Goal: Task Accomplishment & Management: Use online tool/utility

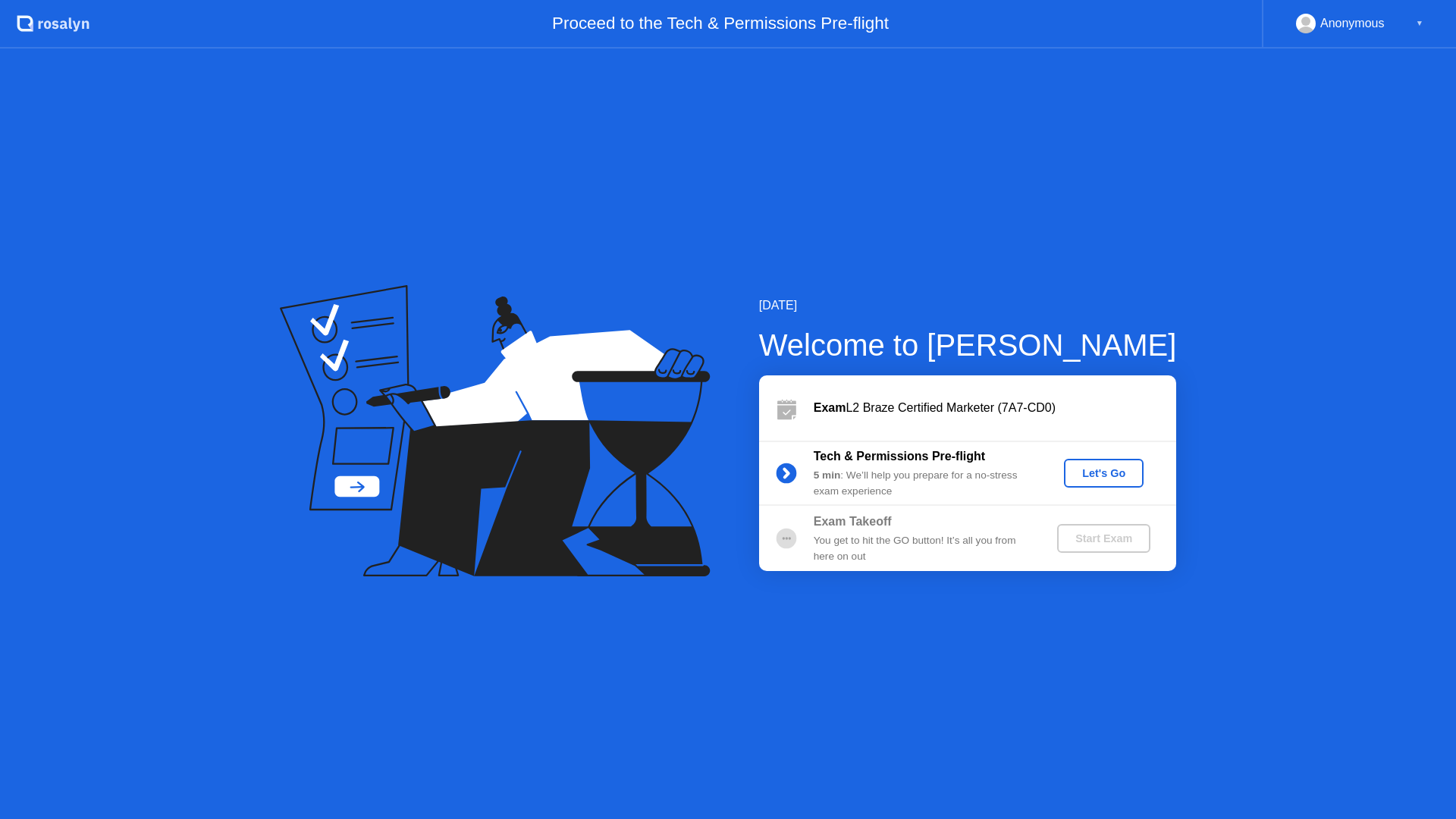
click at [1104, 471] on div "Let's Go" at bounding box center [1105, 473] width 68 height 13
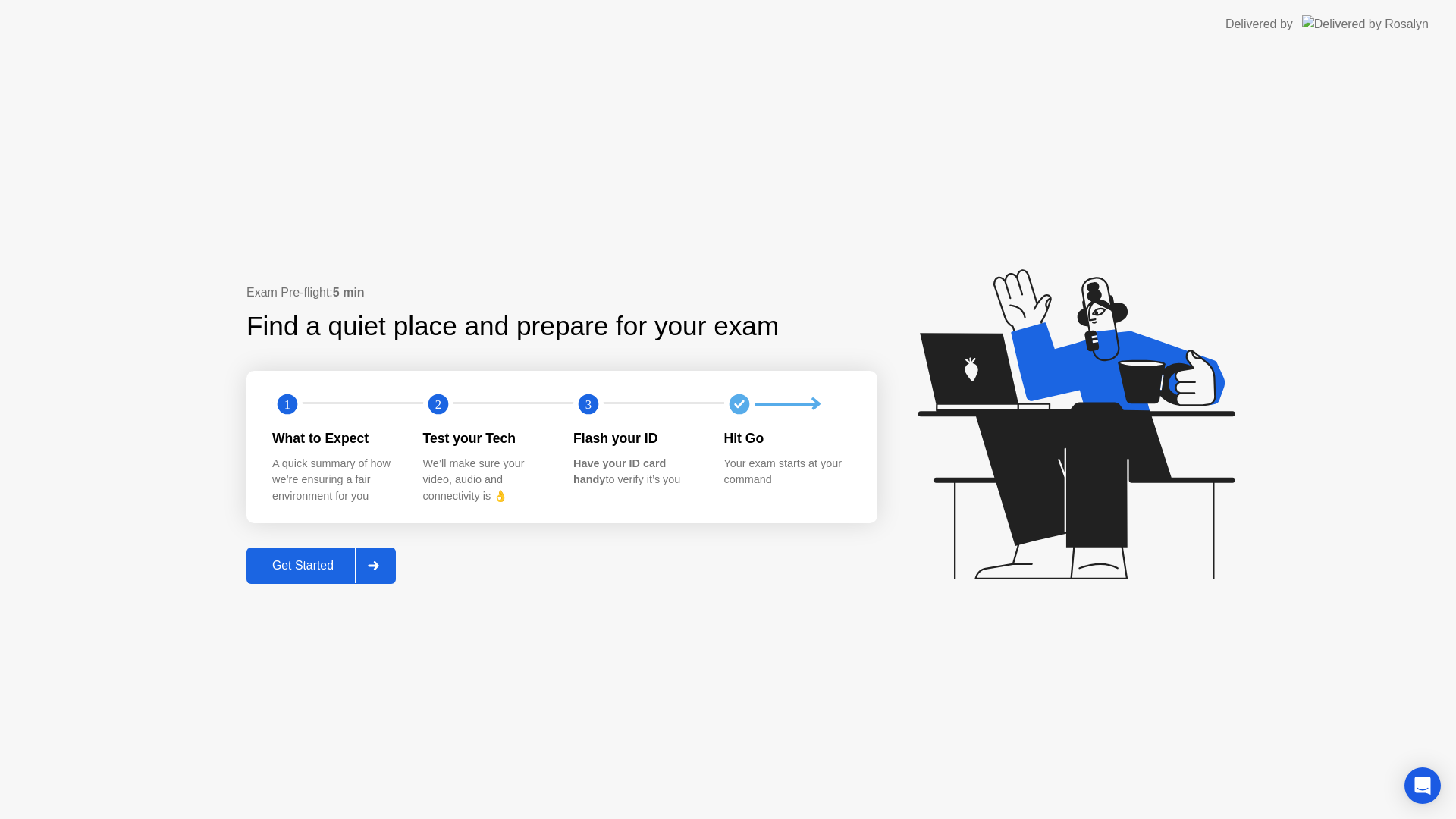
click at [293, 569] on div "Get Started" at bounding box center [303, 566] width 104 height 14
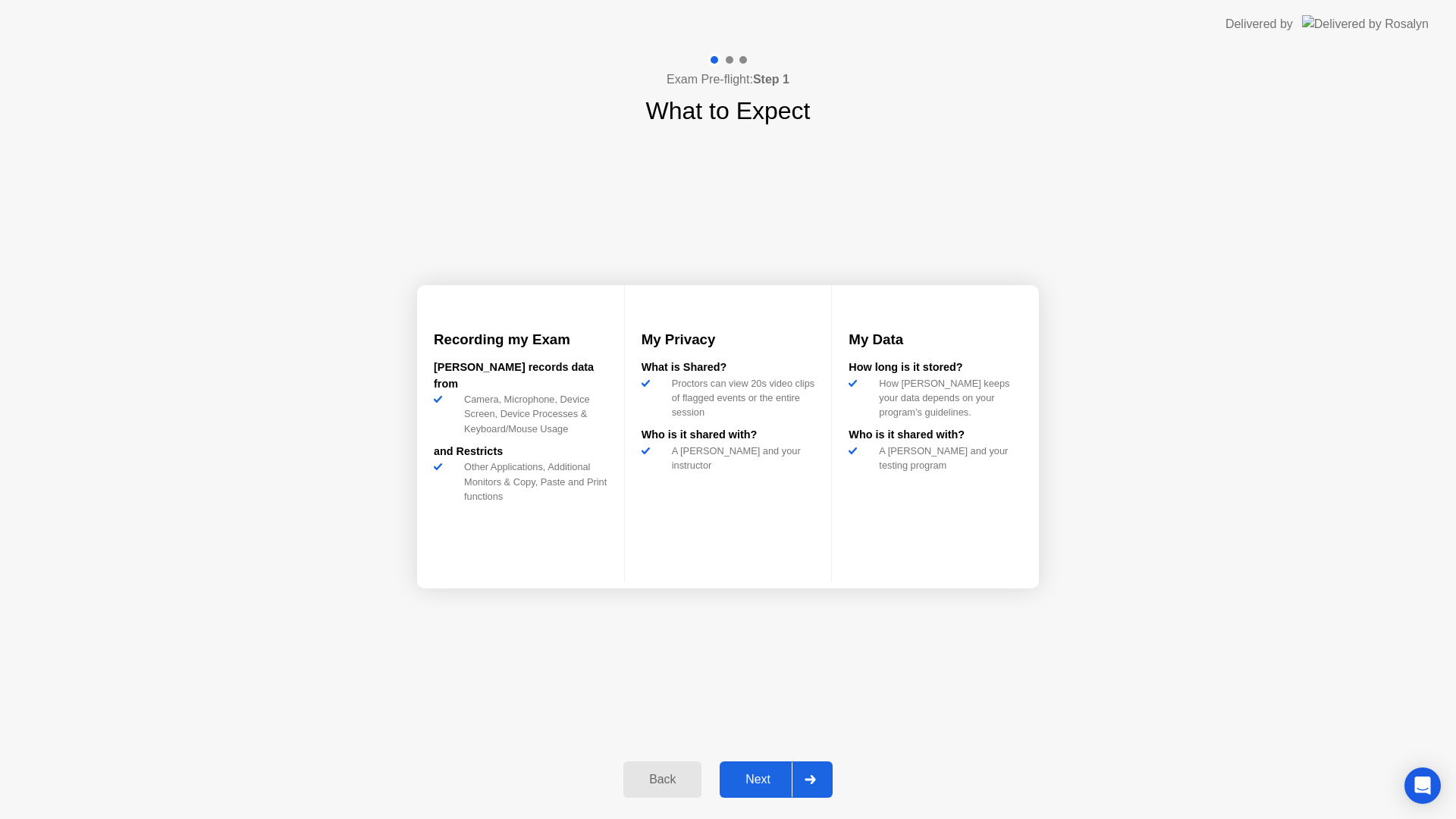
click at [763, 778] on div "Next" at bounding box center [758, 779] width 68 height 14
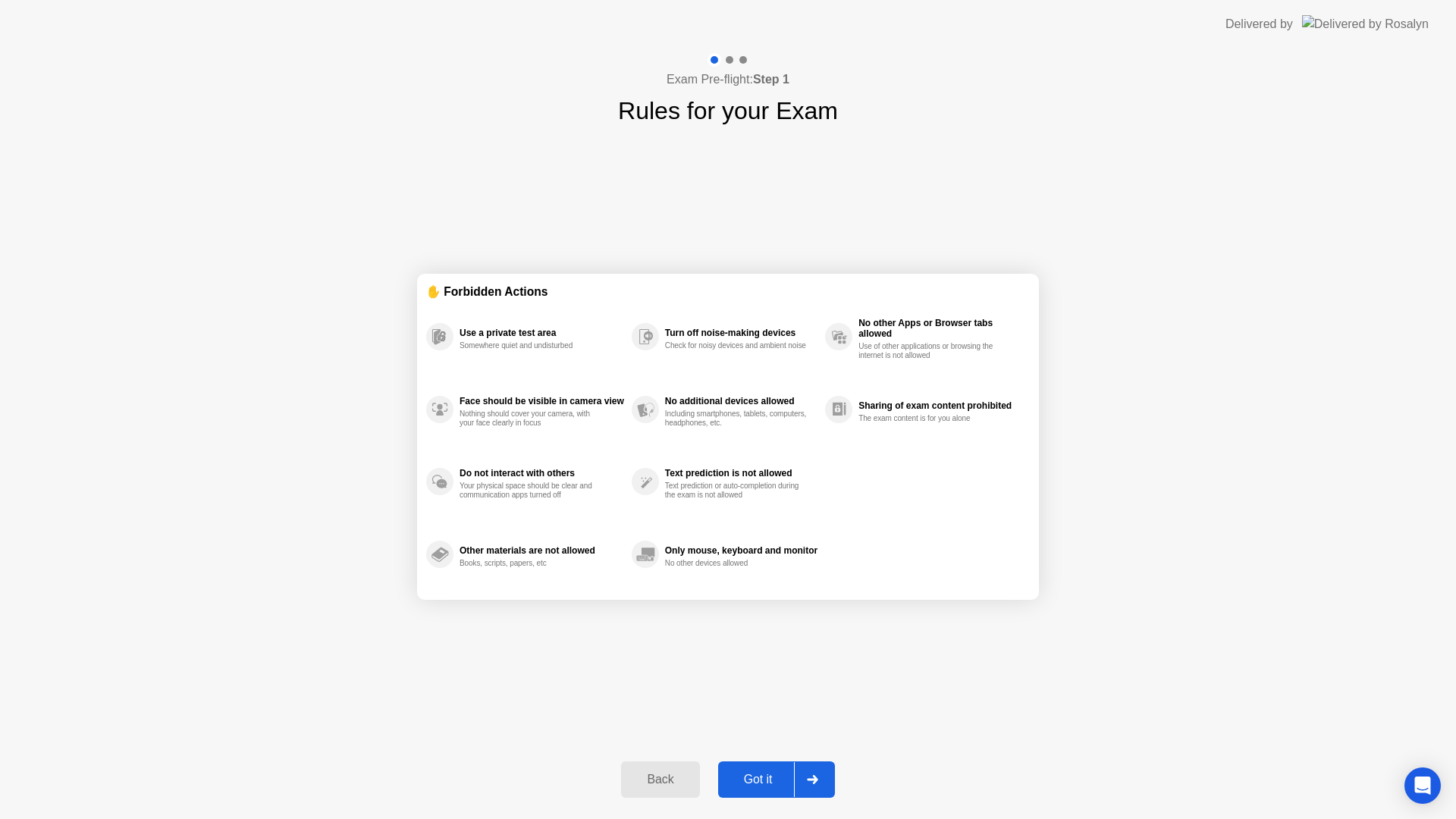
click at [763, 778] on div "Got it" at bounding box center [758, 779] width 71 height 14
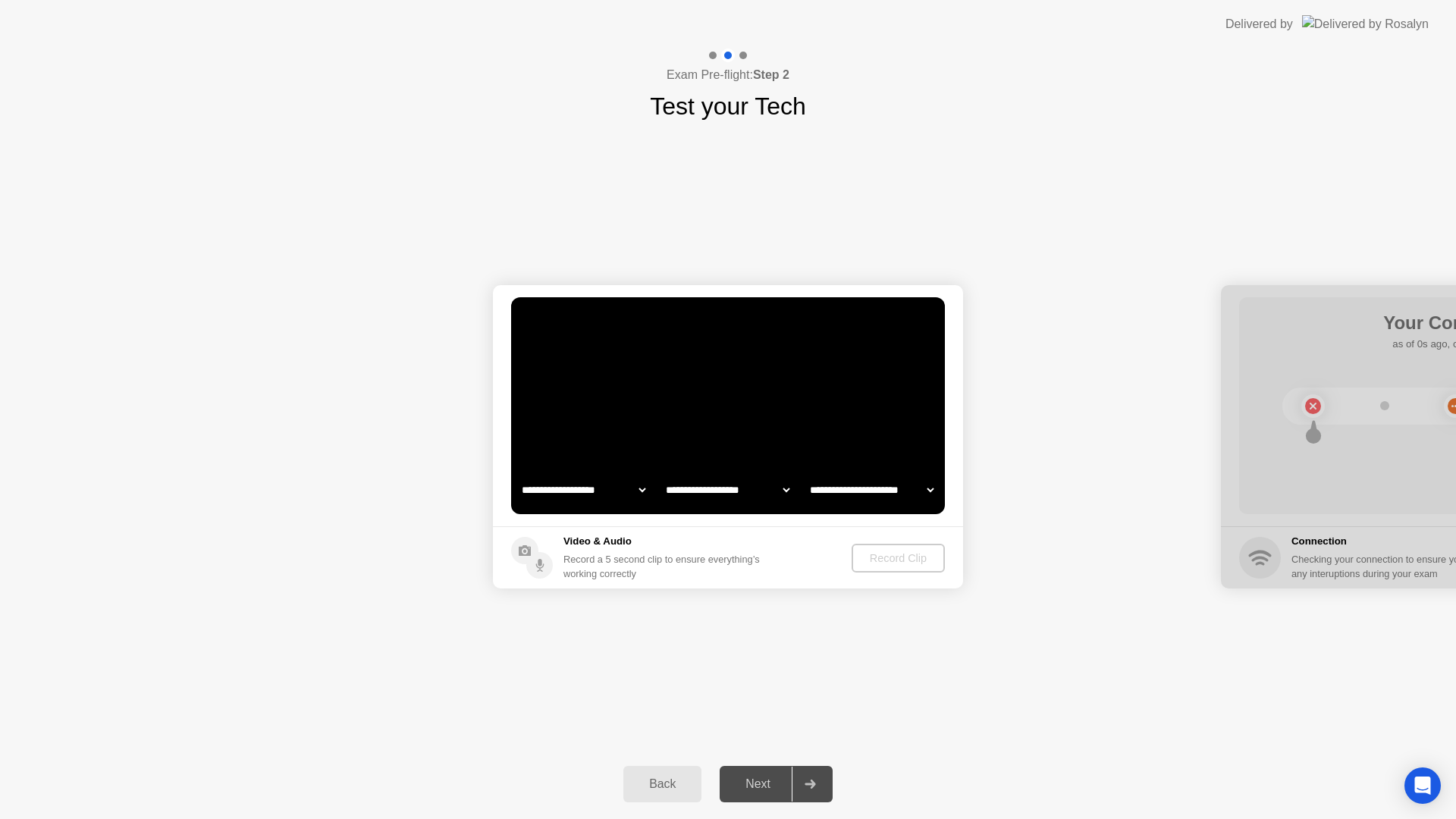
select select "**********"
select select "*******"
click at [879, 554] on div "Record Clip" at bounding box center [900, 558] width 82 height 13
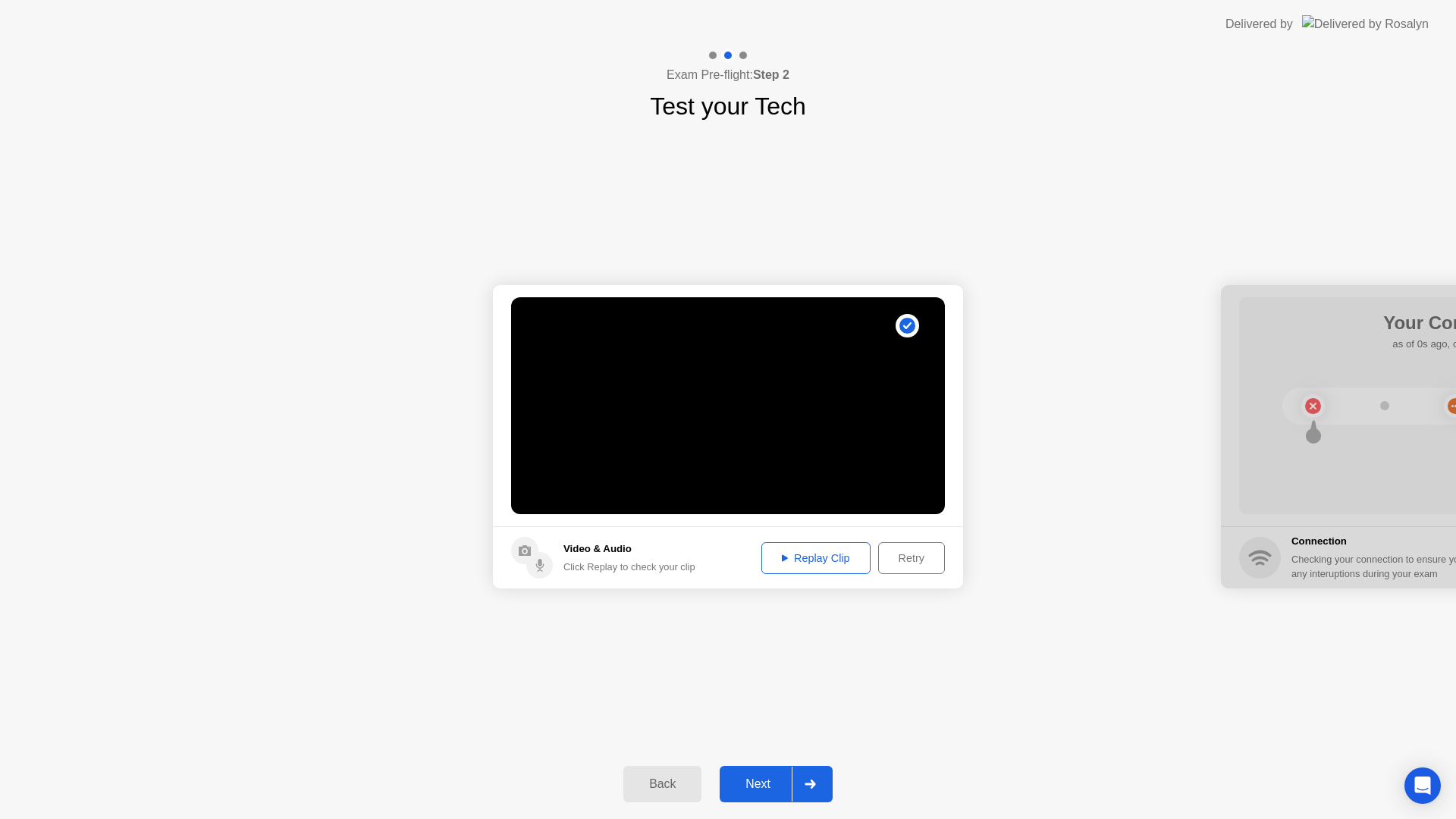
click at [778, 777] on div "Next" at bounding box center [758, 784] width 68 height 14
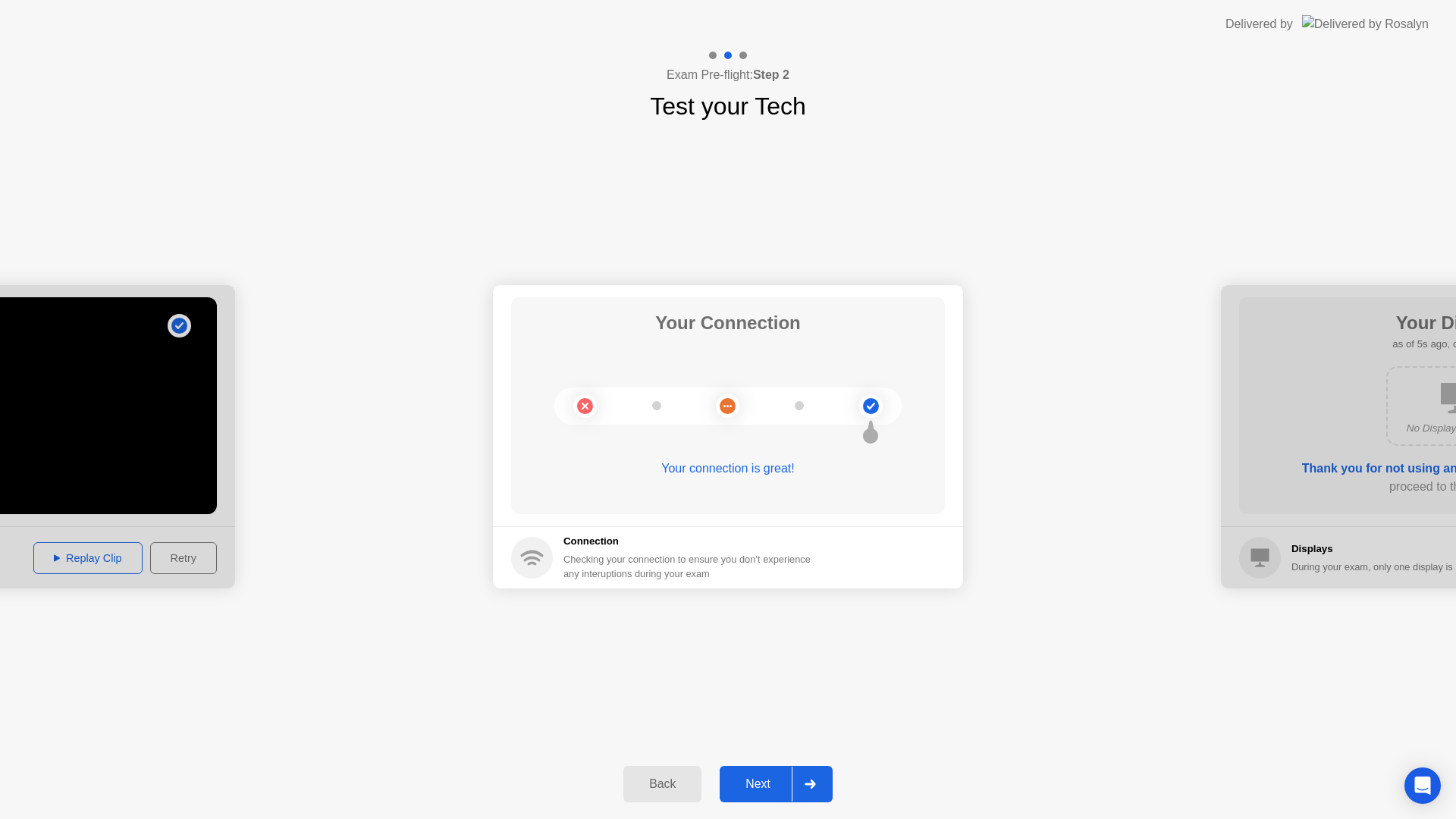
click at [778, 777] on div "Next" at bounding box center [758, 784] width 68 height 14
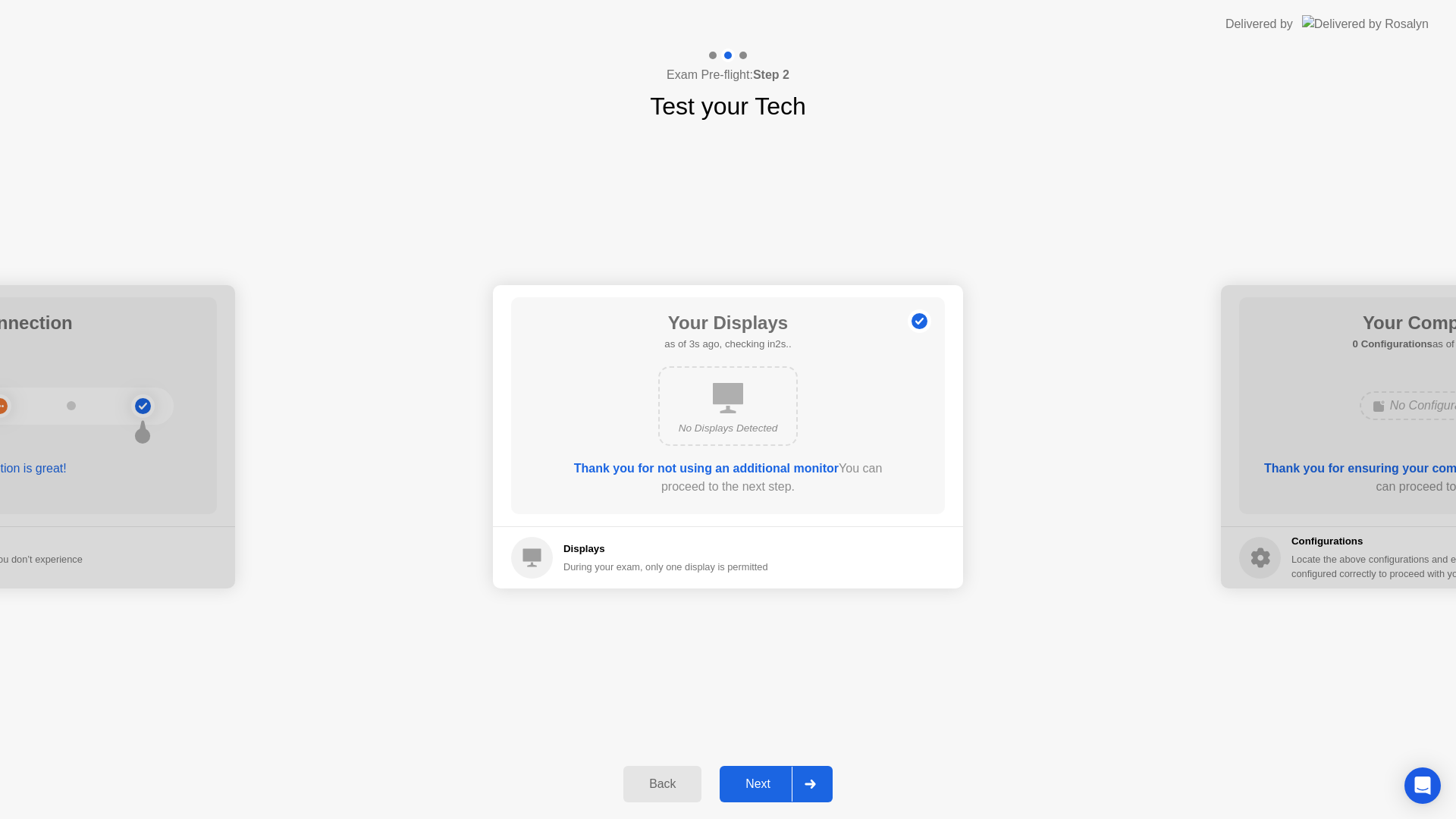
click at [778, 777] on div "Next" at bounding box center [758, 784] width 68 height 14
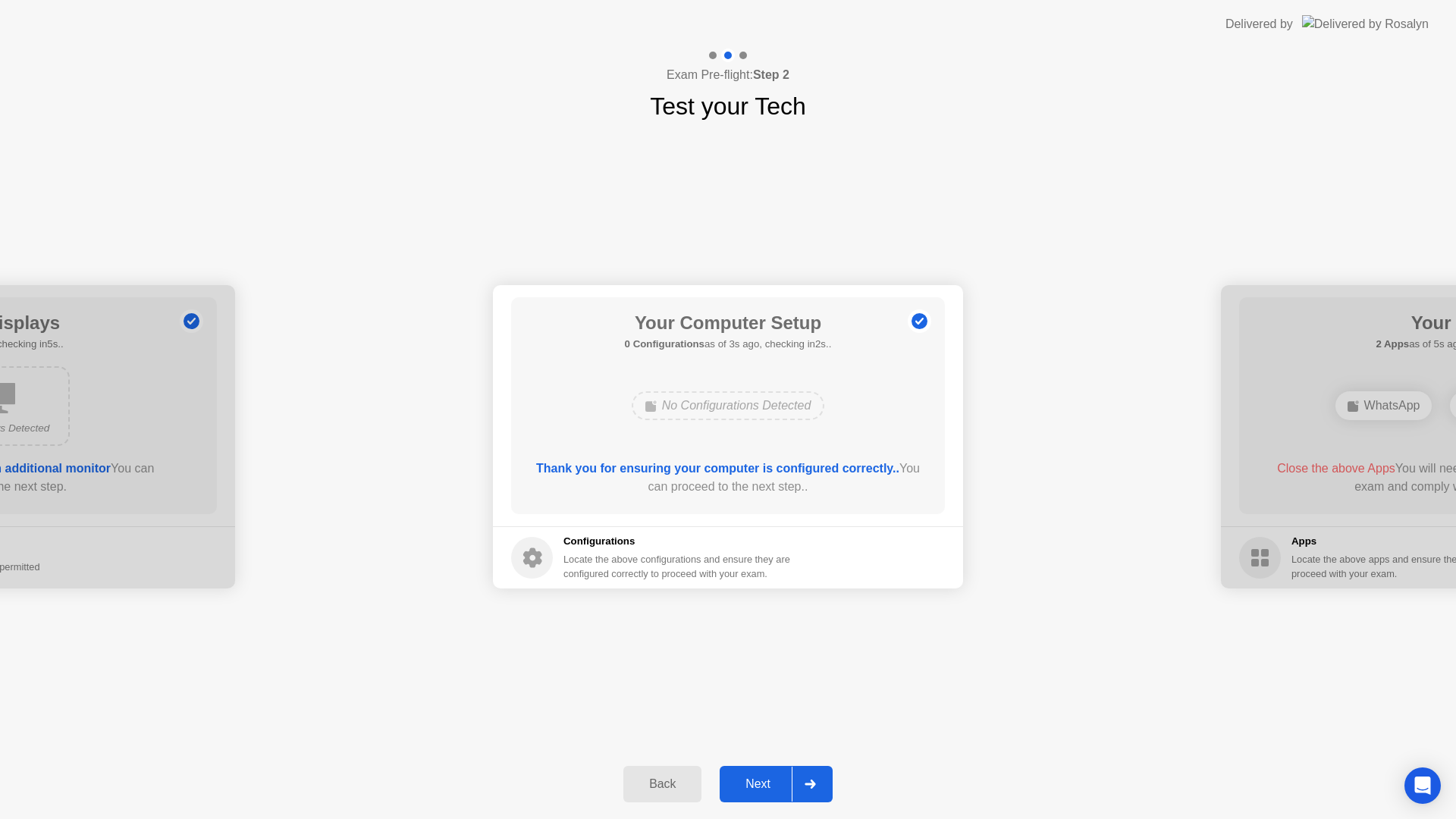
click at [764, 773] on button "Next" at bounding box center [777, 784] width 113 height 37
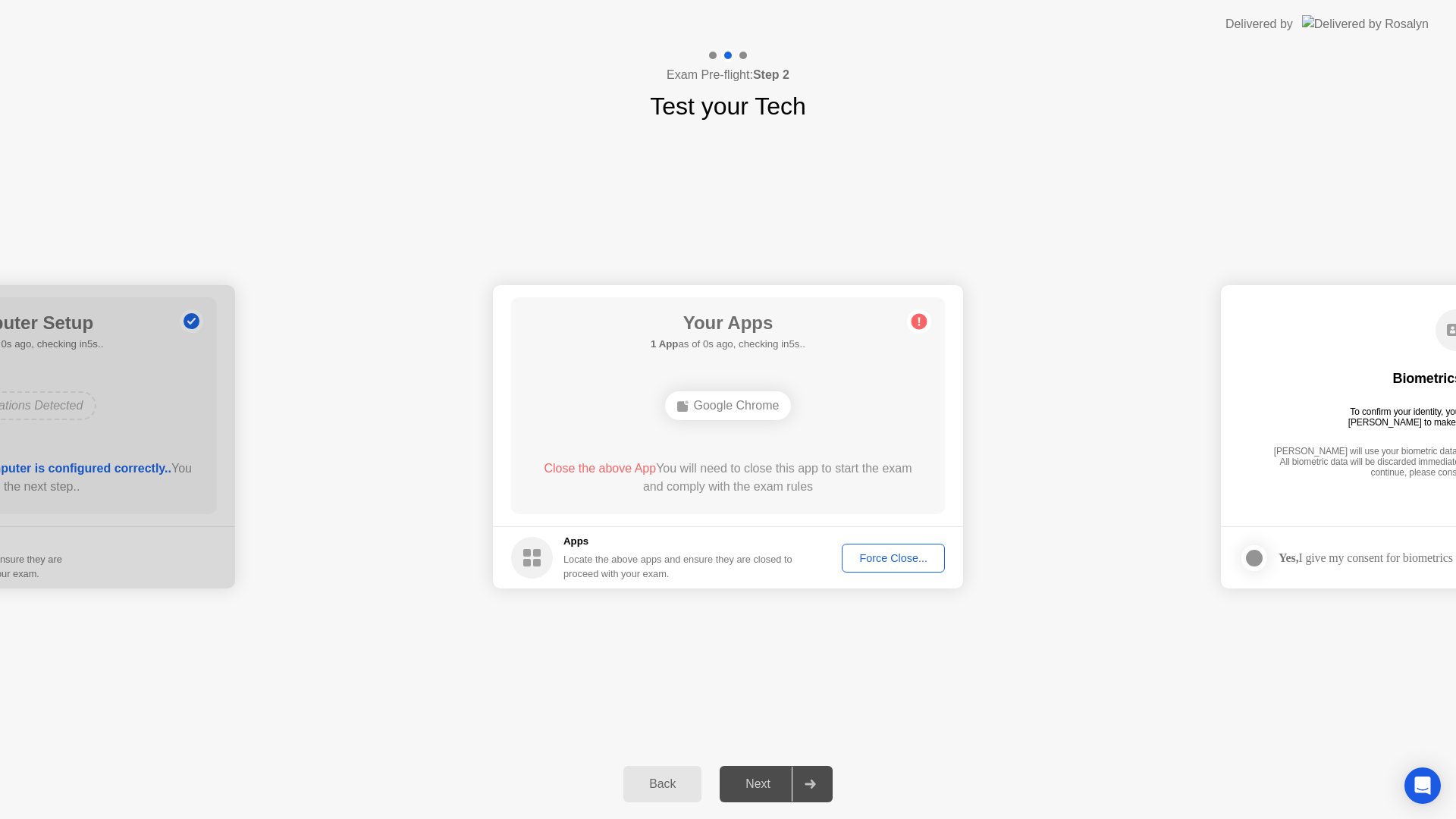
click at [883, 556] on div "Force Close..." at bounding box center [893, 558] width 92 height 13
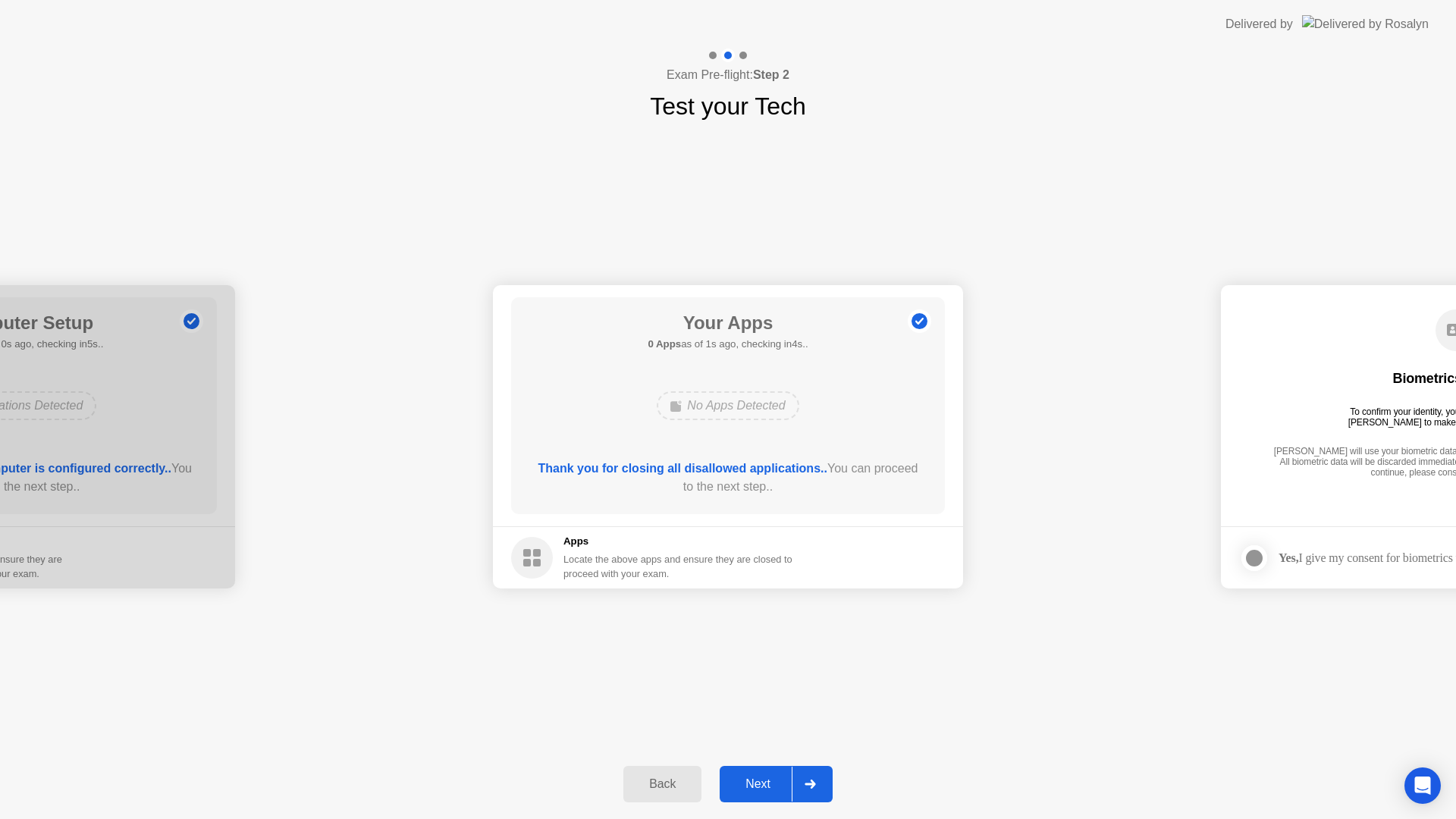
click at [774, 772] on button "Next" at bounding box center [777, 784] width 113 height 37
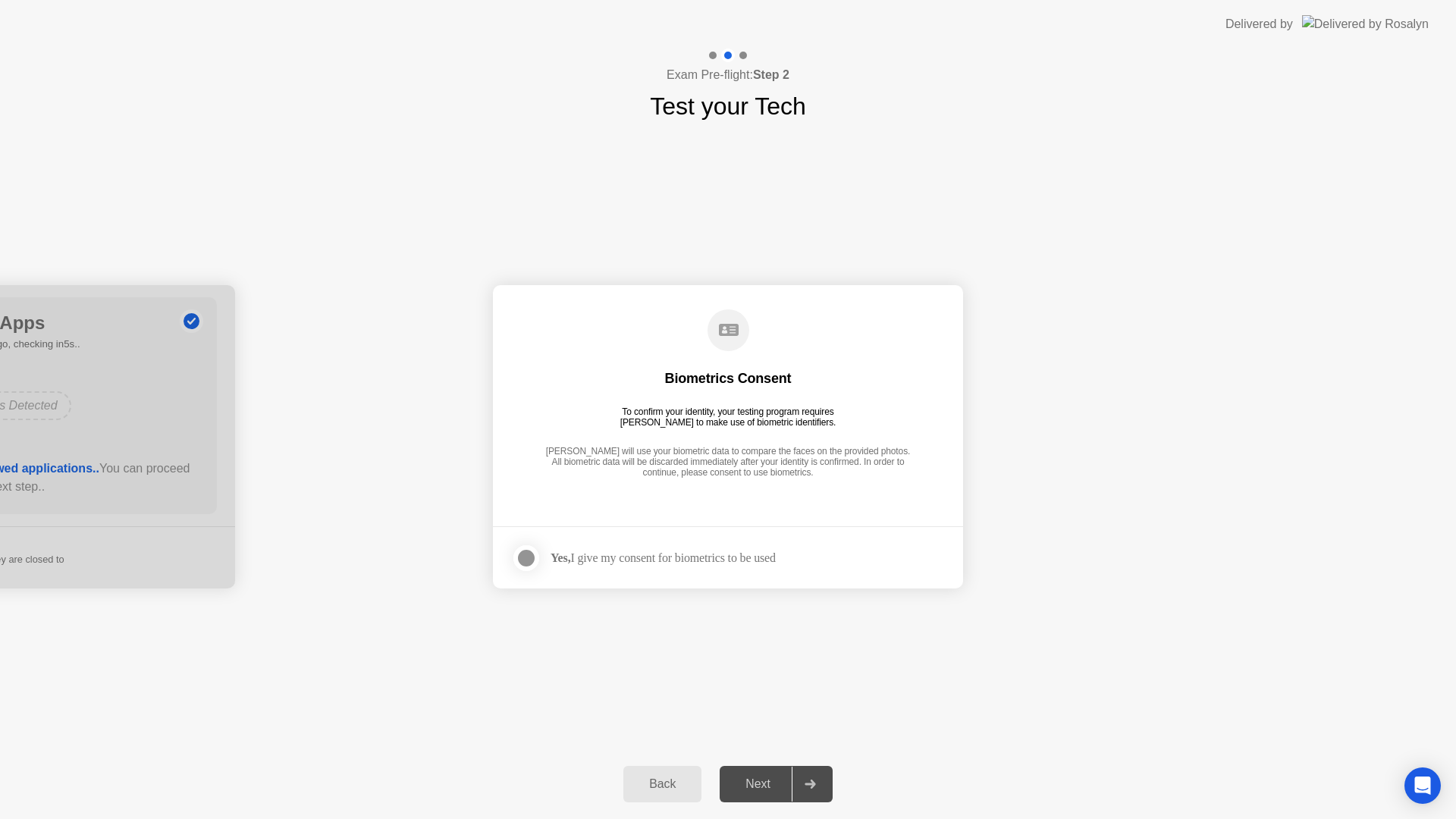
click at [526, 555] on div at bounding box center [526, 558] width 18 height 18
click at [763, 786] on div "Next" at bounding box center [758, 784] width 68 height 14
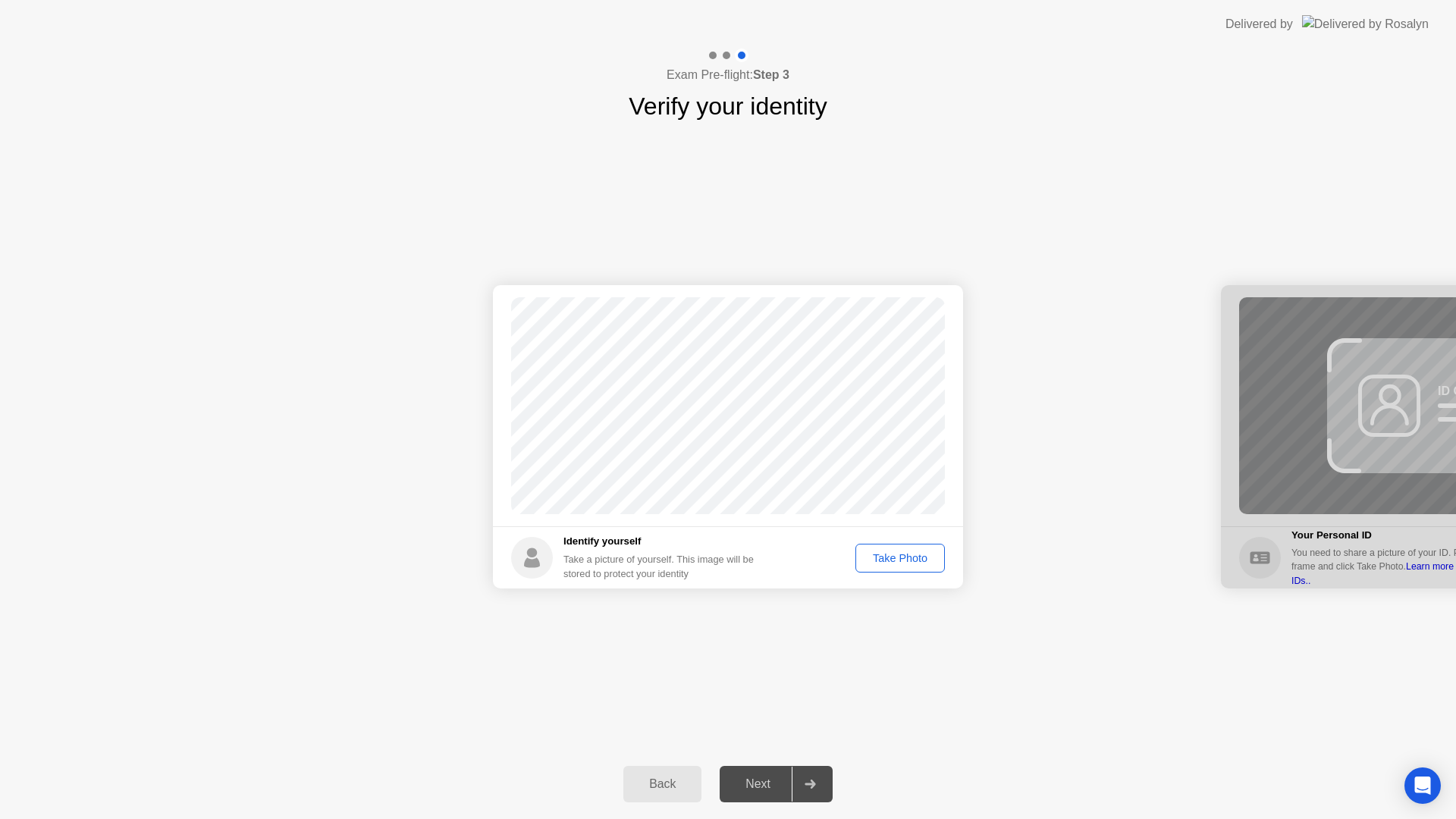
click at [896, 559] on div "Take Photo" at bounding box center [900, 558] width 79 height 13
click at [758, 795] on button "Next" at bounding box center [777, 784] width 113 height 37
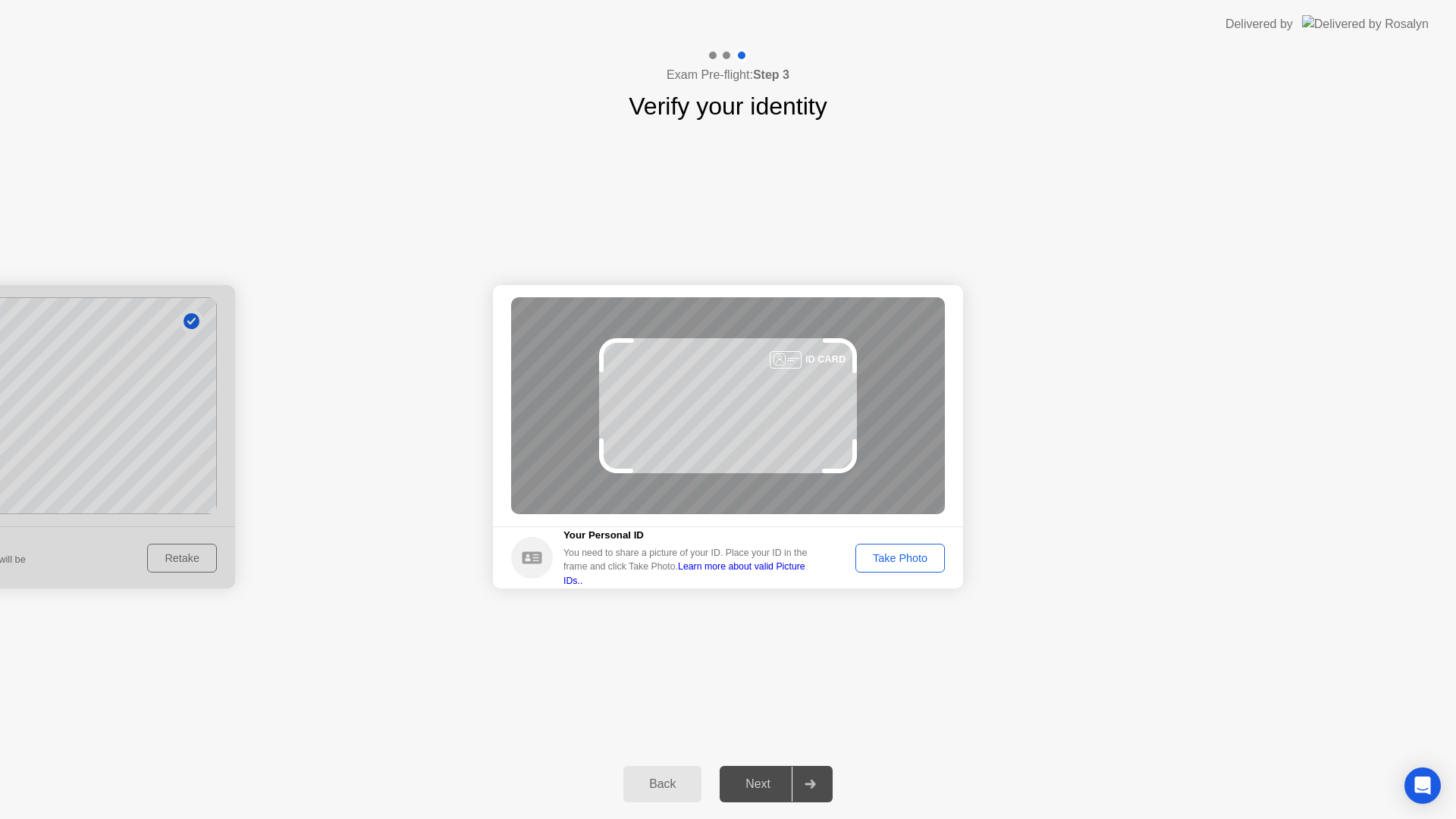
click at [885, 559] on div "Take Photo" at bounding box center [900, 558] width 79 height 13
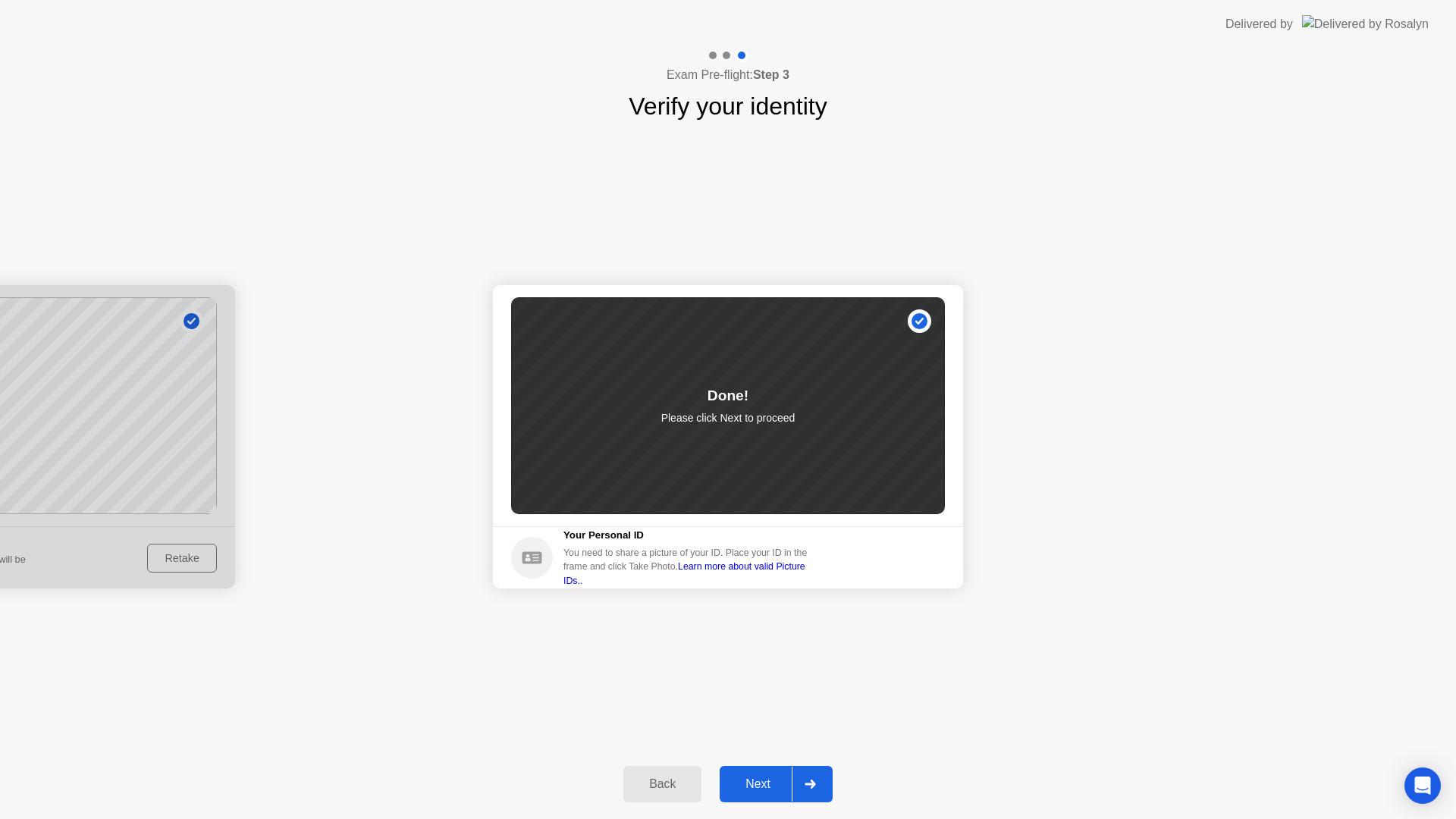
click at [752, 785] on div "Next" at bounding box center [758, 784] width 68 height 14
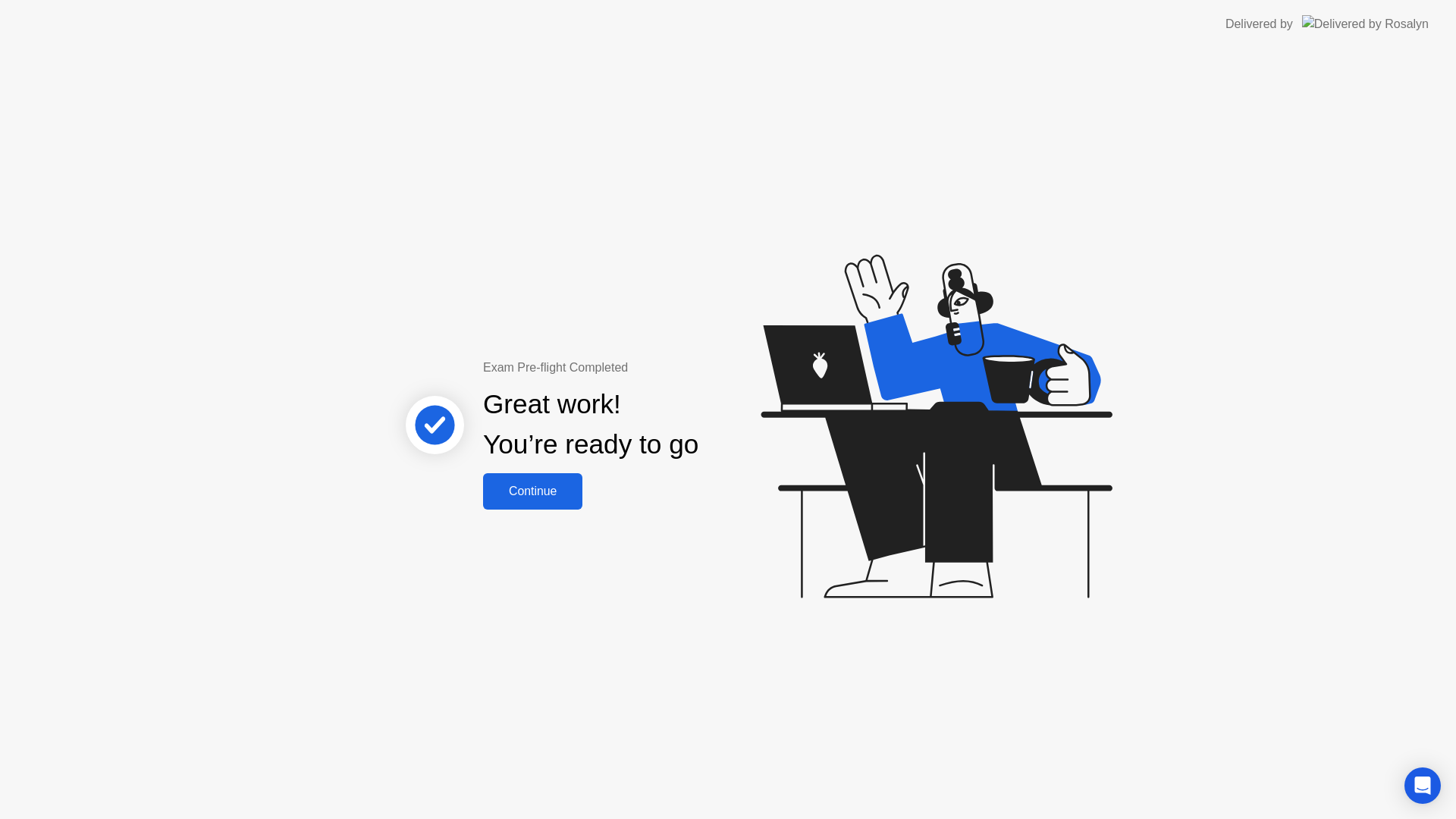
click at [499, 492] on div "Continue" at bounding box center [532, 491] width 90 height 14
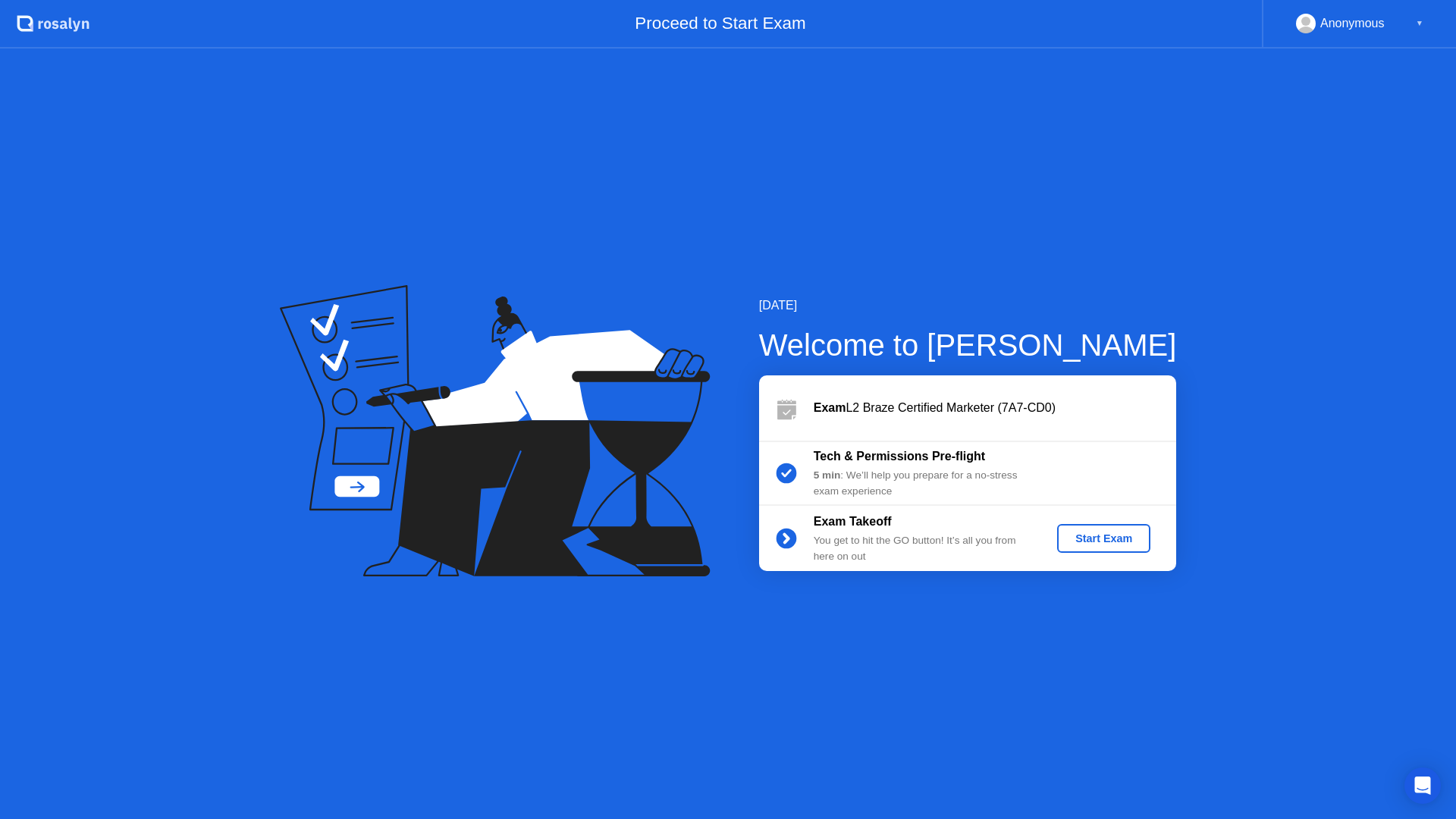
click at [1078, 533] on div "Start Exam" at bounding box center [1105, 539] width 82 height 13
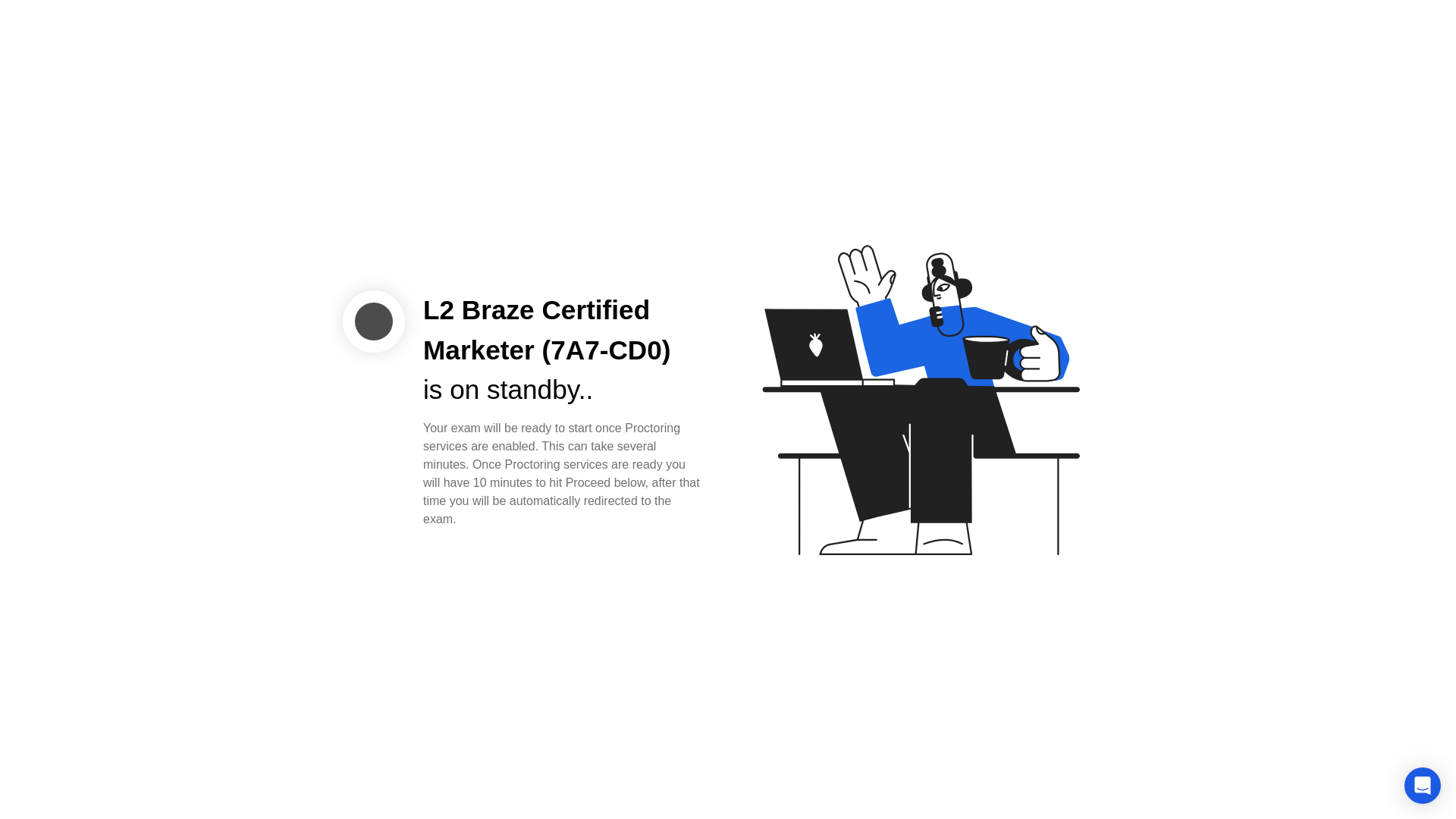
click at [370, 313] on div at bounding box center [374, 321] width 62 height 62
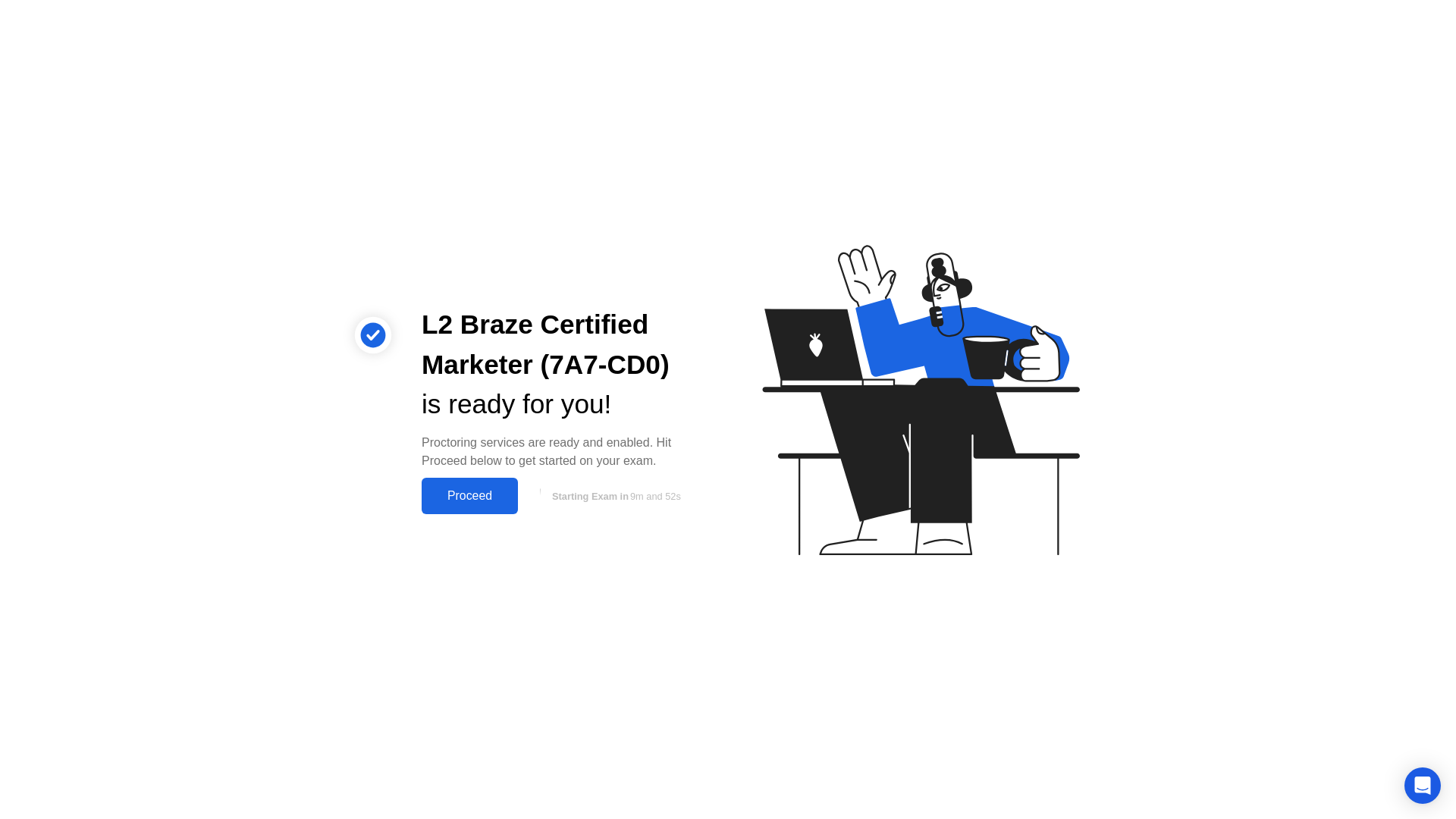
click at [456, 491] on div "Proceed" at bounding box center [470, 496] width 87 height 14
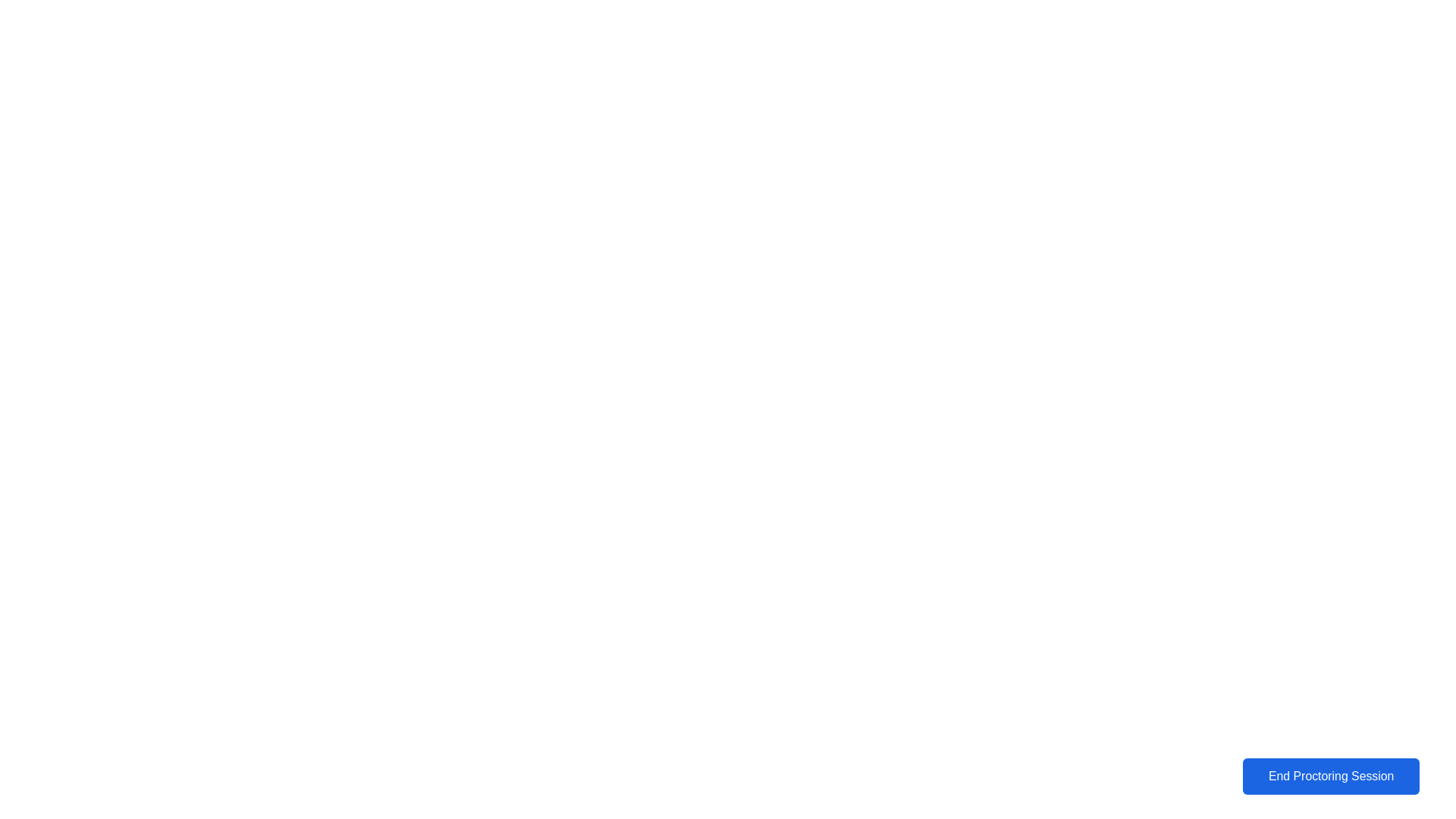
click at [1358, 770] on div "End Proctoring Session" at bounding box center [1332, 776] width 169 height 14
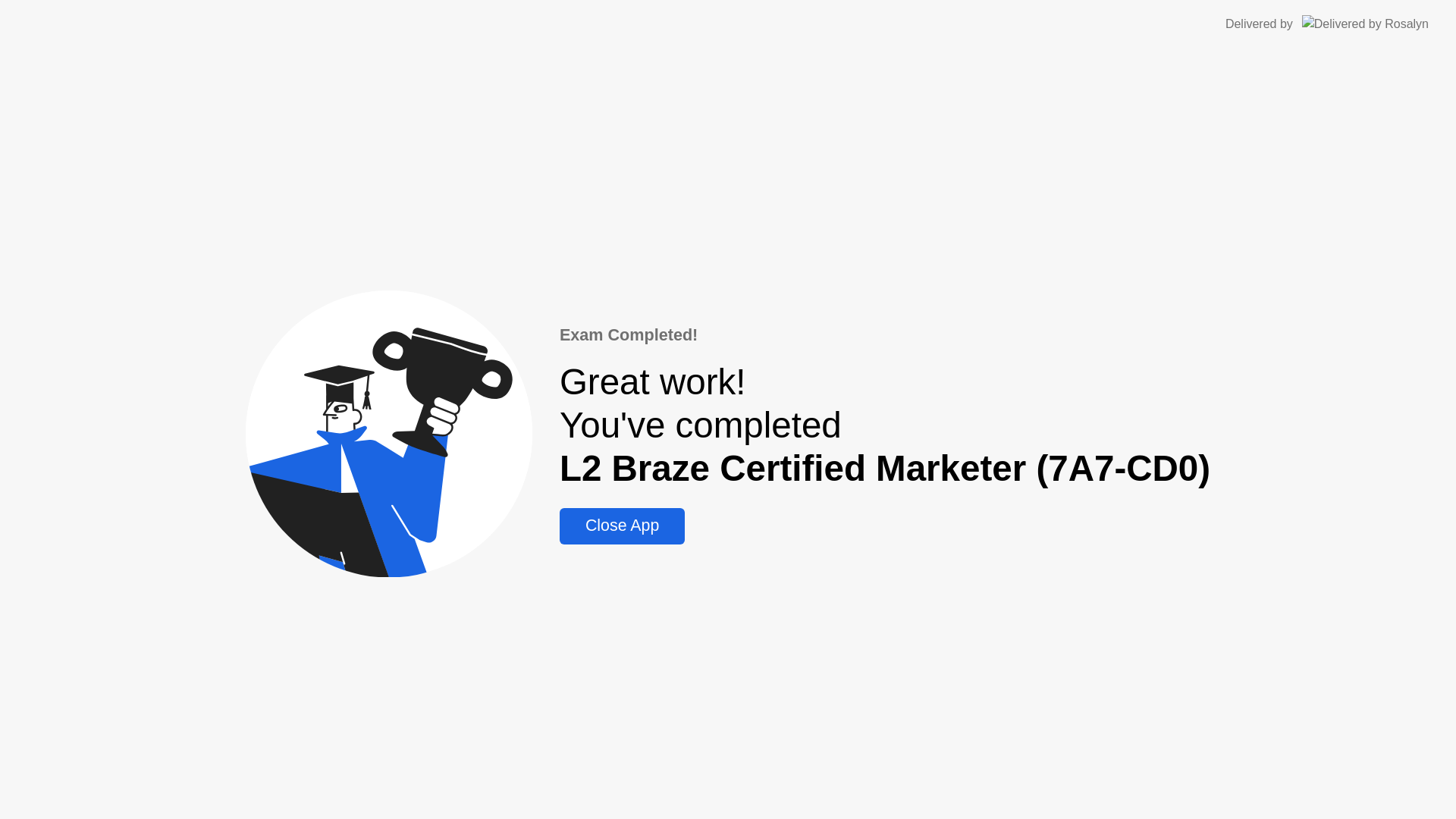
click at [624, 525] on div "Close App" at bounding box center [622, 526] width 116 height 19
